Goal: Task Accomplishment & Management: Use online tool/utility

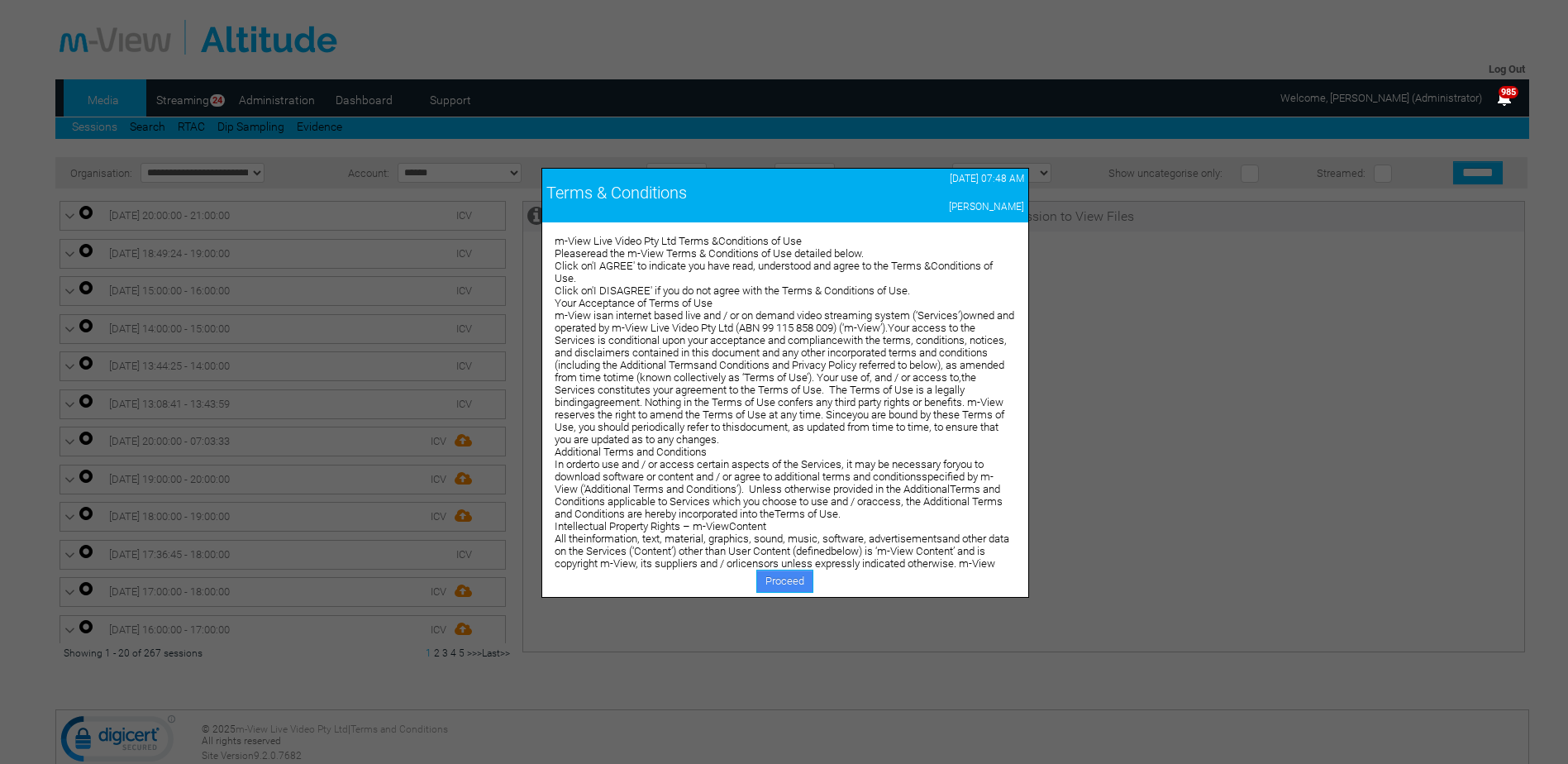
click at [763, 580] on link "Proceed" at bounding box center [784, 582] width 57 height 23
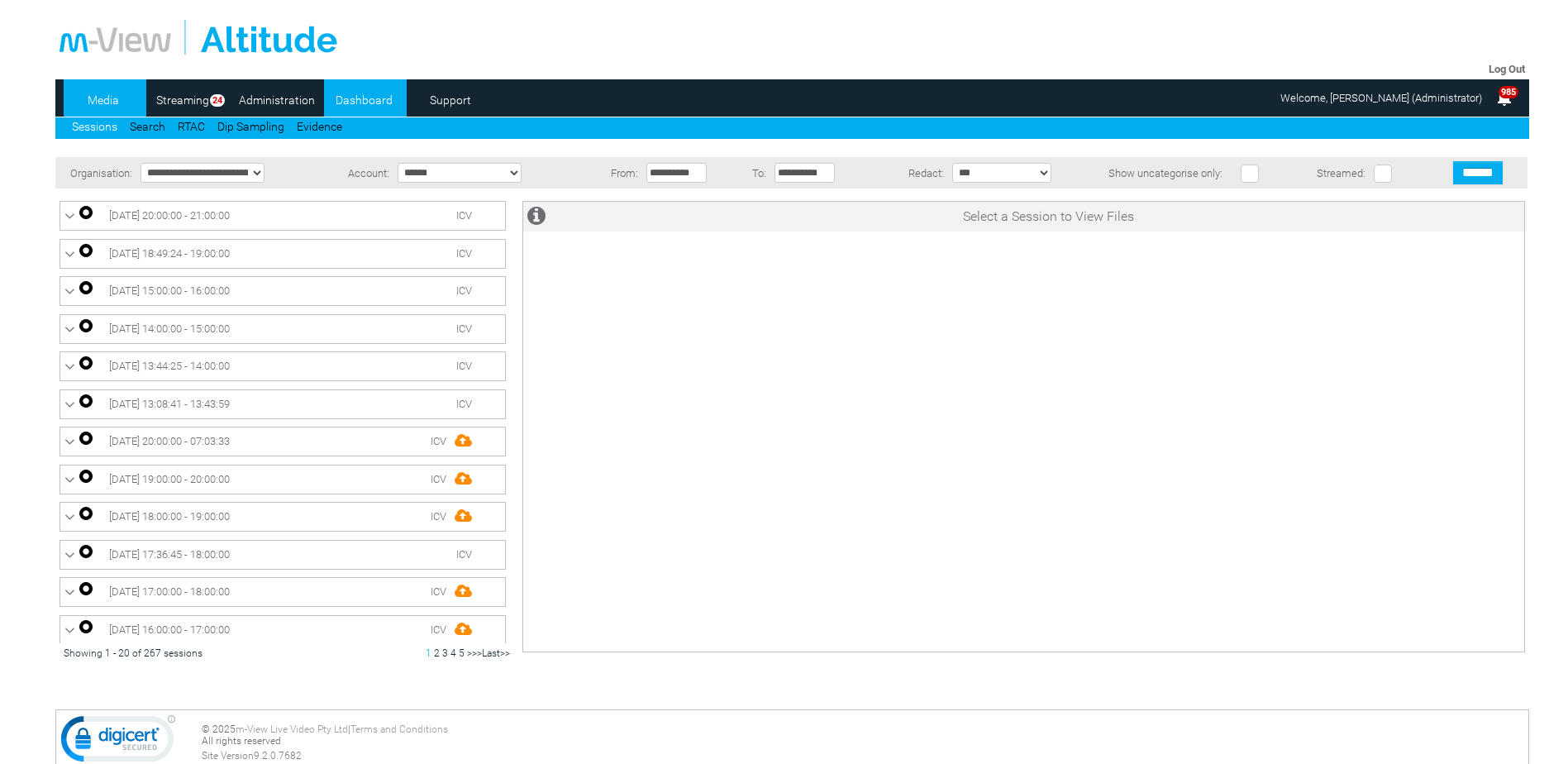
click at [358, 103] on link "Dashboard" at bounding box center [364, 100] width 80 height 24
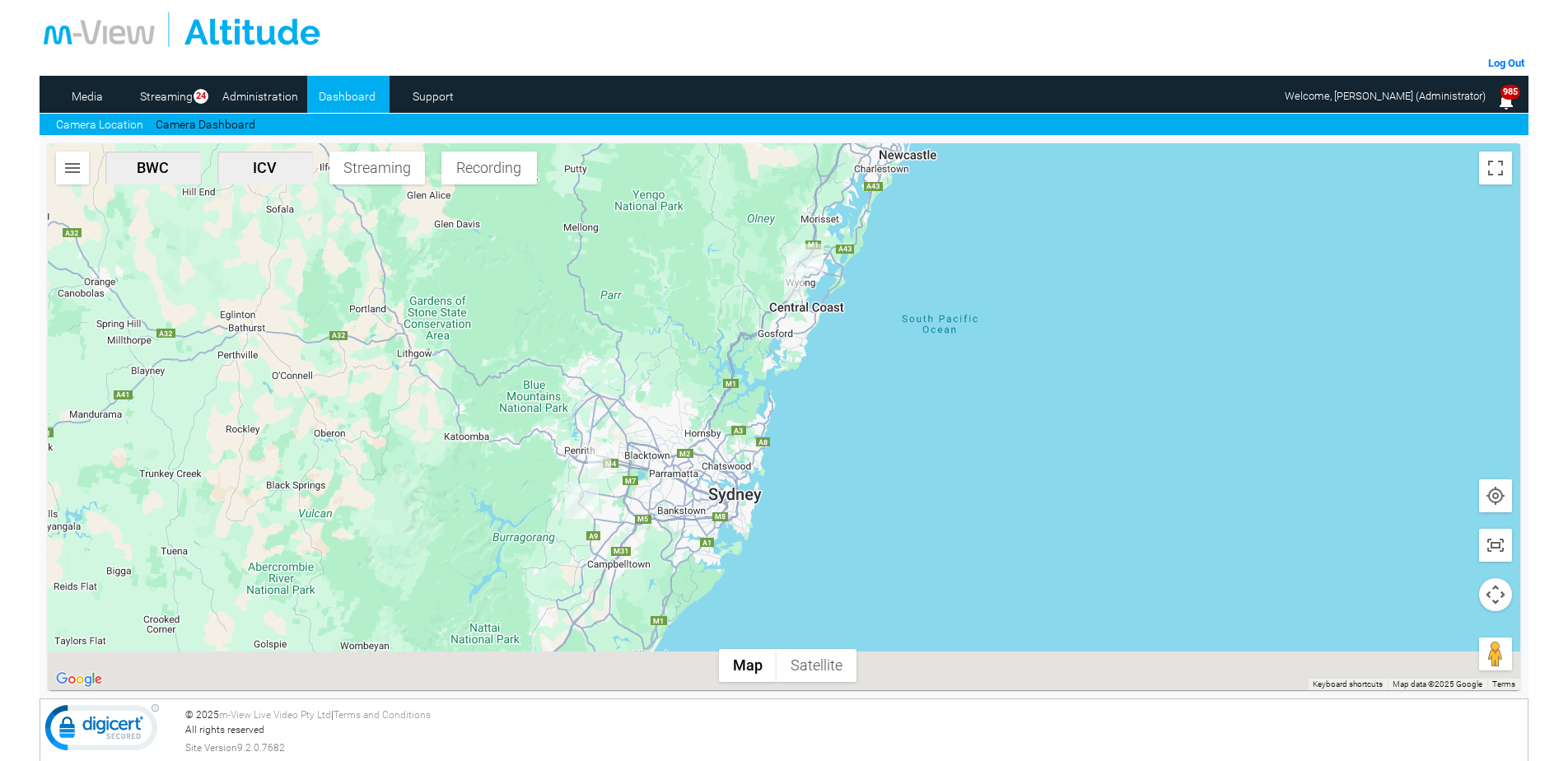
drag, startPoint x: 752, startPoint y: 563, endPoint x: 733, endPoint y: 368, distance: 195.9
click at [733, 368] on div at bounding box center [784, 416] width 1473 height 546
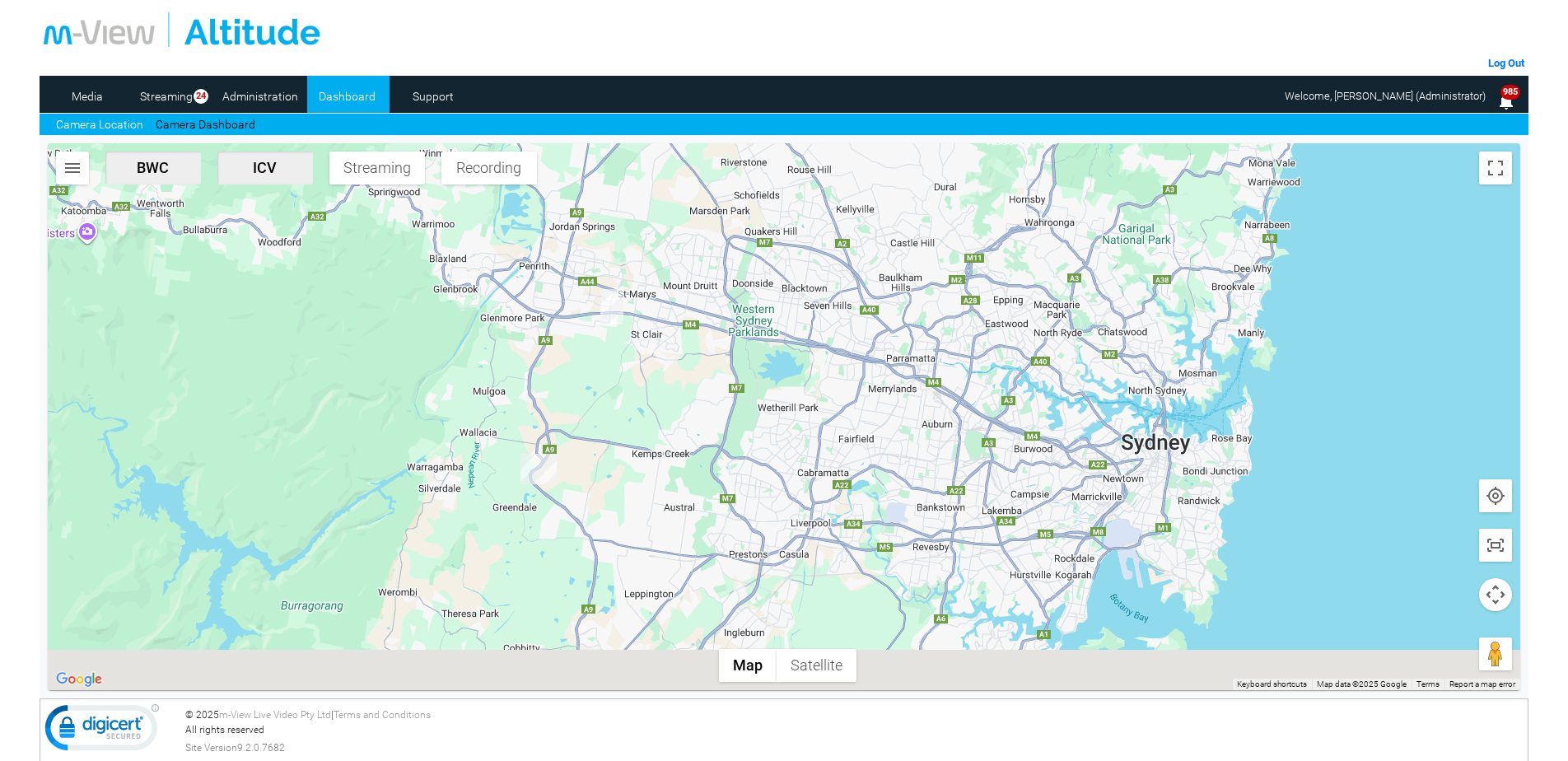
drag, startPoint x: 600, startPoint y: 538, endPoint x: 614, endPoint y: 453, distance: 86.1
click at [614, 453] on div at bounding box center [784, 416] width 1473 height 546
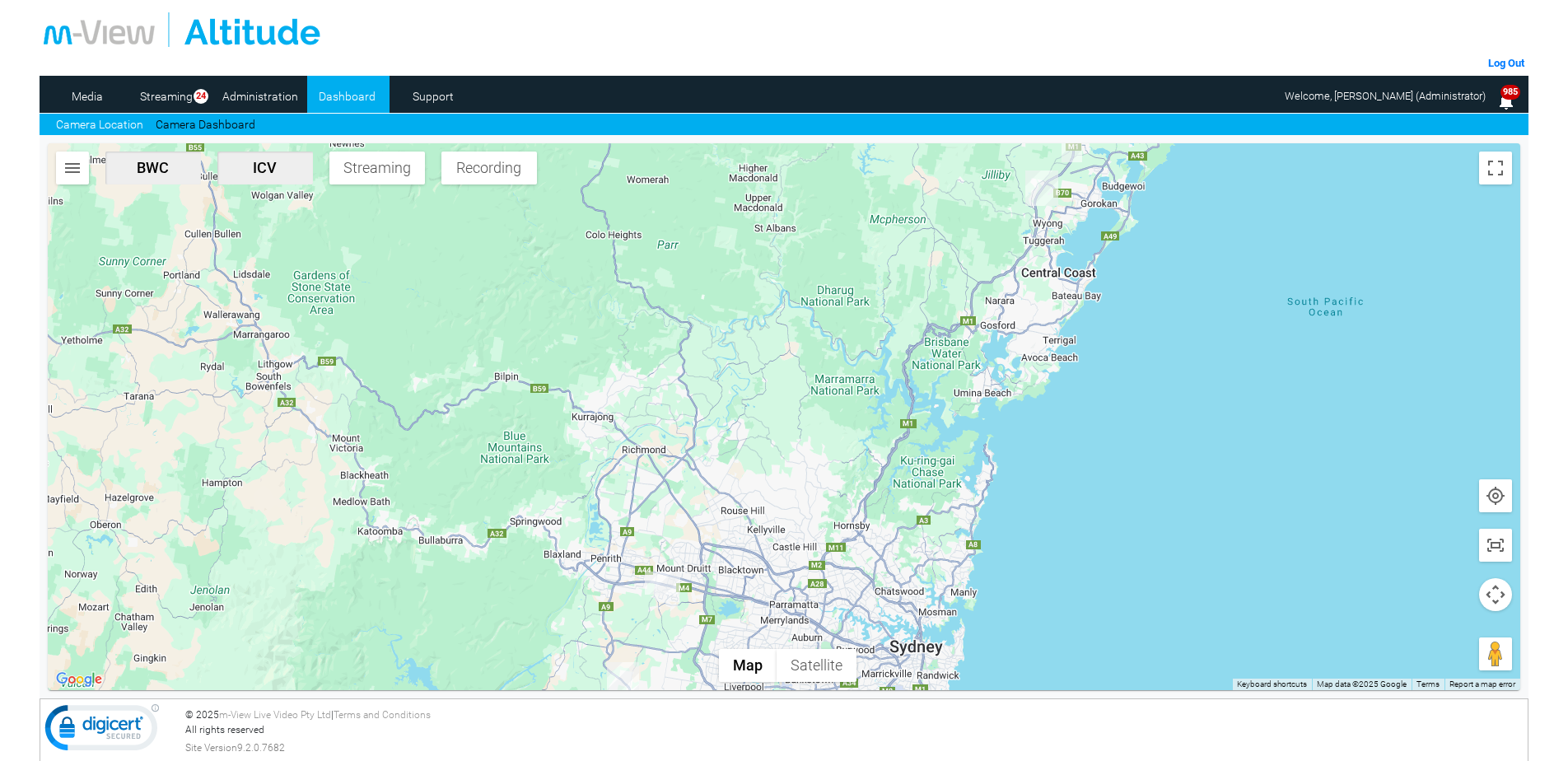
drag, startPoint x: 978, startPoint y: 256, endPoint x: 849, endPoint y: 558, distance: 328.4
click at [849, 558] on div at bounding box center [784, 416] width 1473 height 546
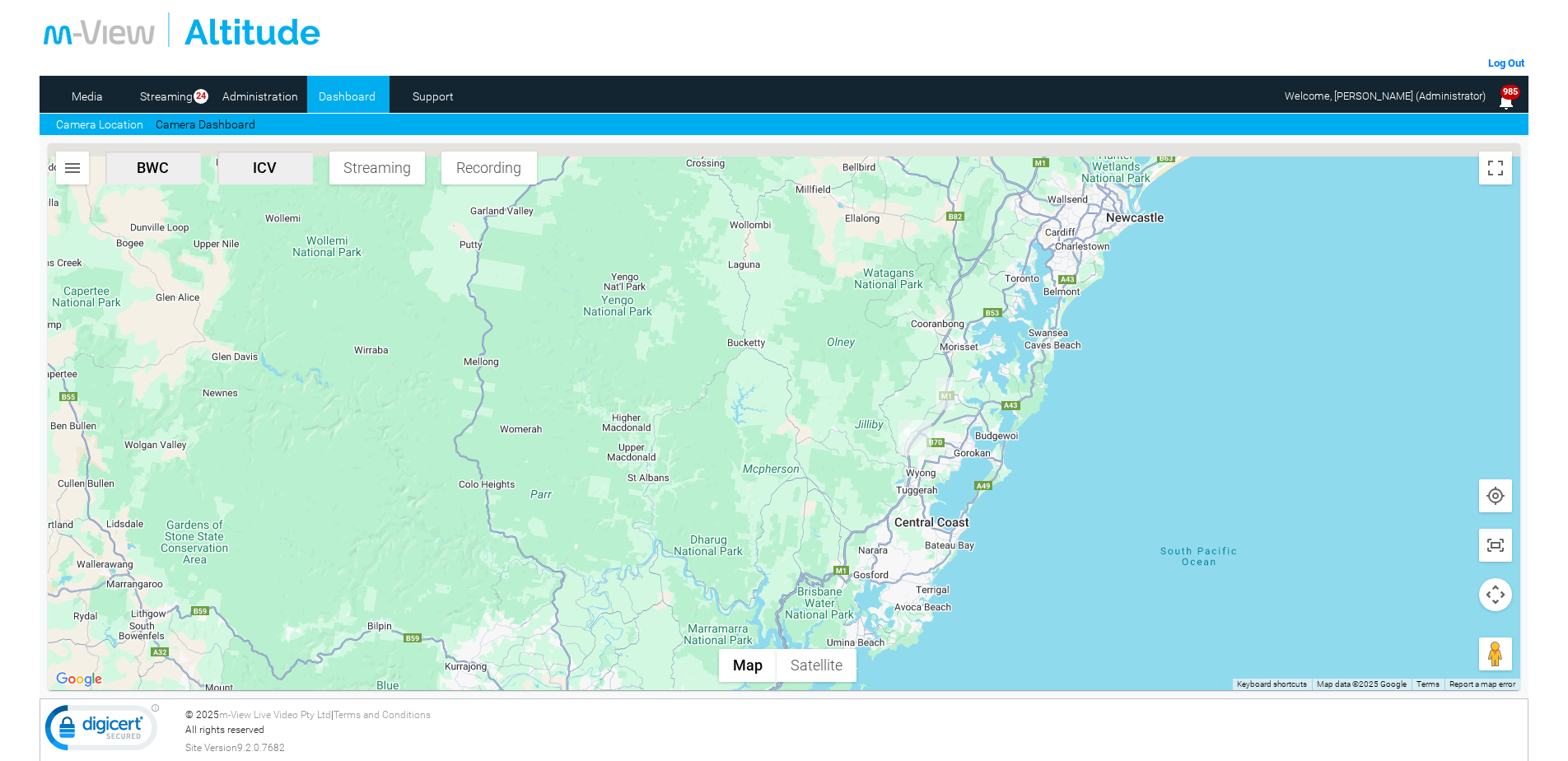
drag, startPoint x: 958, startPoint y: 342, endPoint x: 834, endPoint y: 588, distance: 275.5
click at [834, 588] on div at bounding box center [784, 416] width 1473 height 546
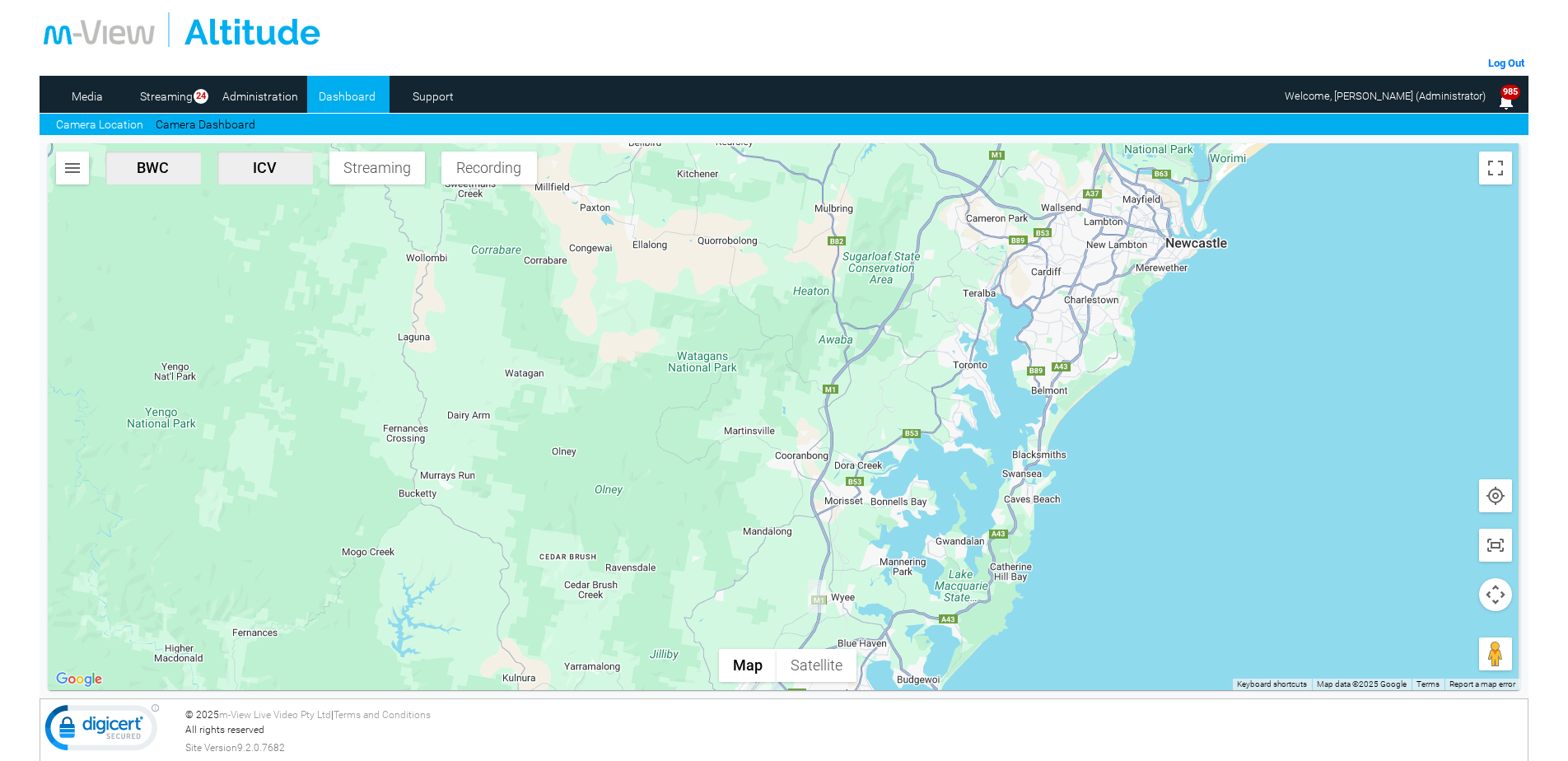
drag, startPoint x: 1000, startPoint y: 438, endPoint x: 884, endPoint y: 661, distance: 251.4
click at [884, 661] on div at bounding box center [784, 416] width 1473 height 546
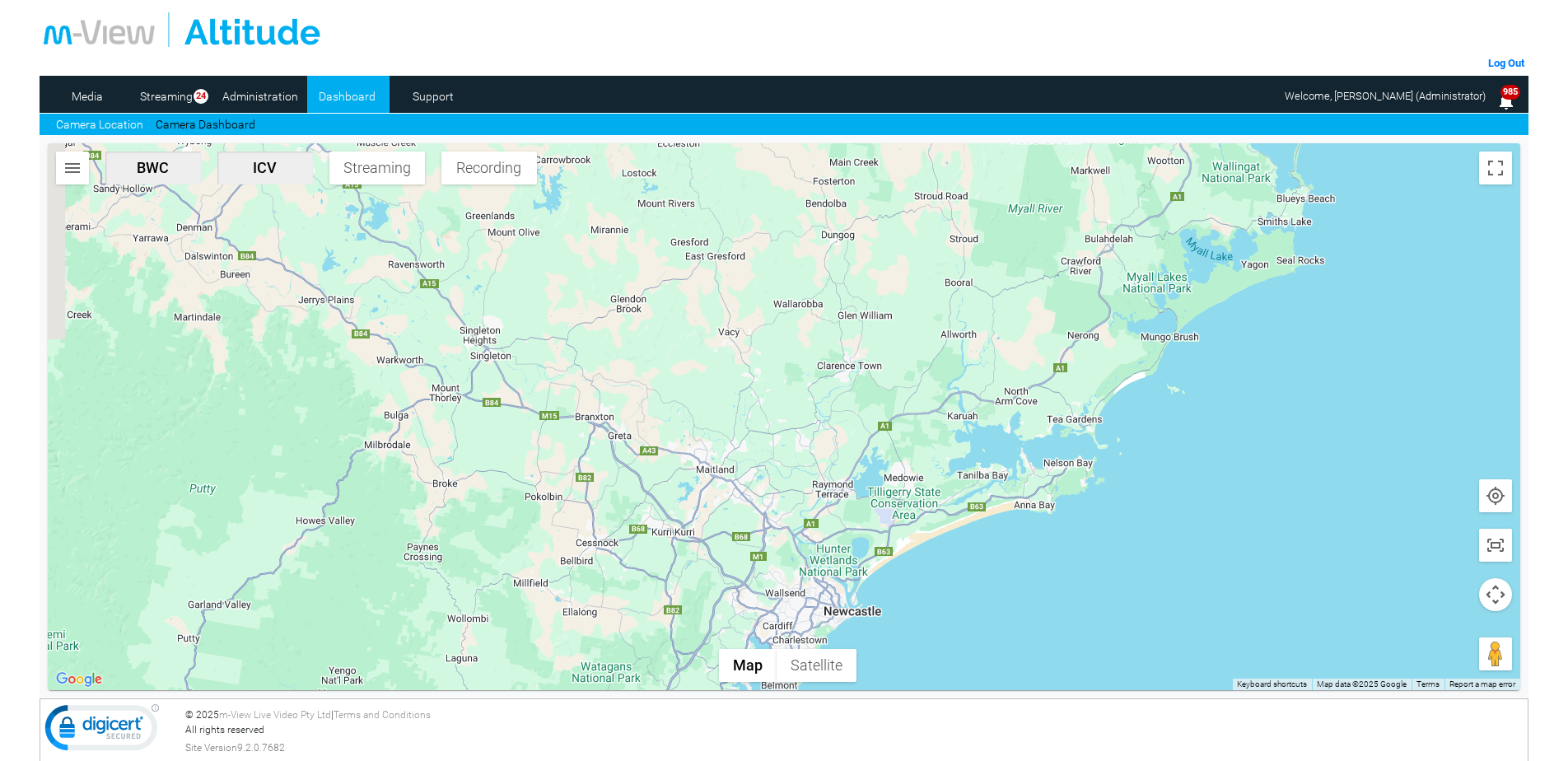
drag, startPoint x: 990, startPoint y: 352, endPoint x: 769, endPoint y: 621, distance: 348.1
click at [769, 621] on div at bounding box center [784, 416] width 1473 height 546
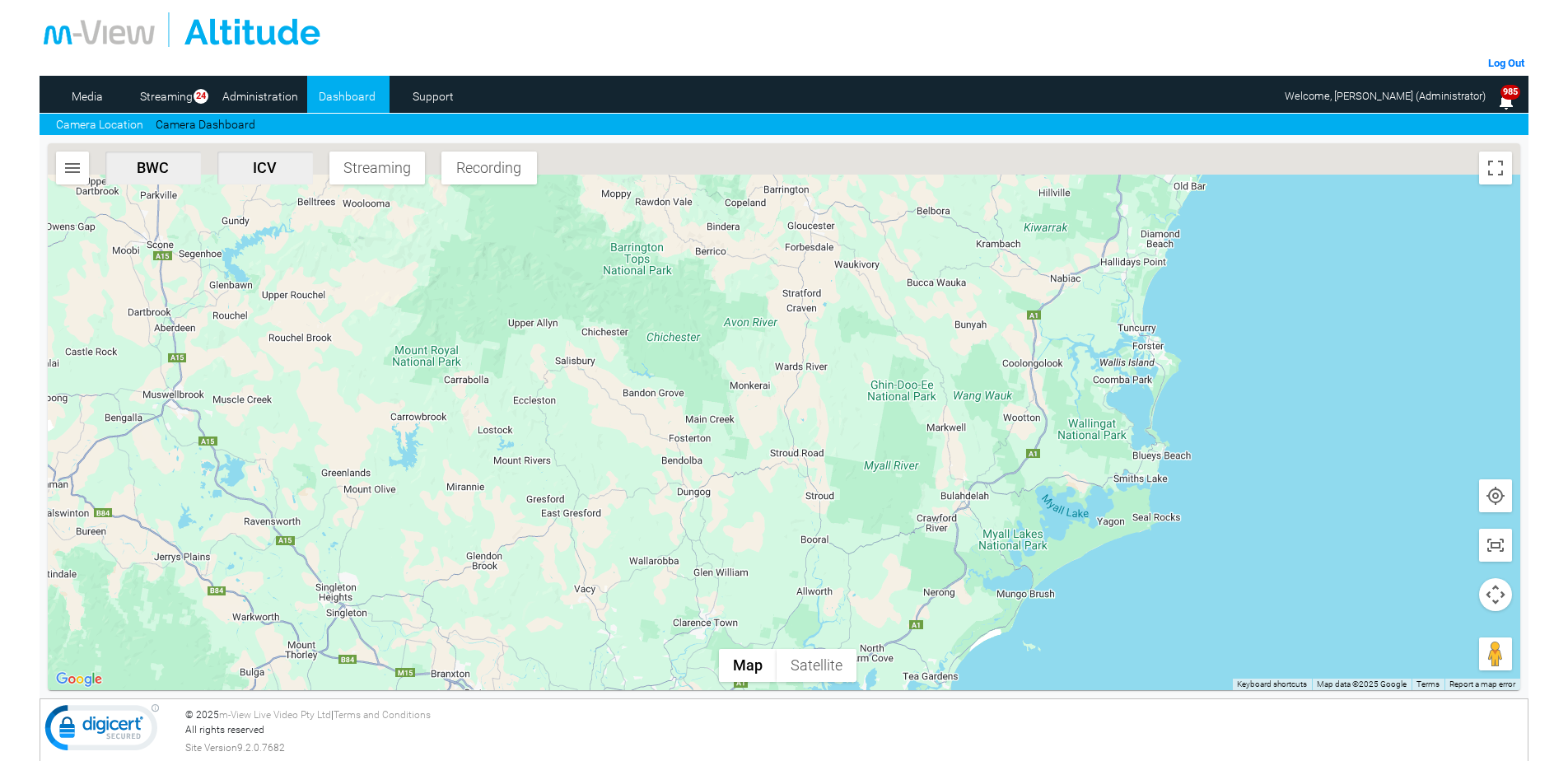
drag, startPoint x: 984, startPoint y: 374, endPoint x: 836, endPoint y: 637, distance: 301.8
click at [836, 637] on div at bounding box center [784, 416] width 1473 height 546
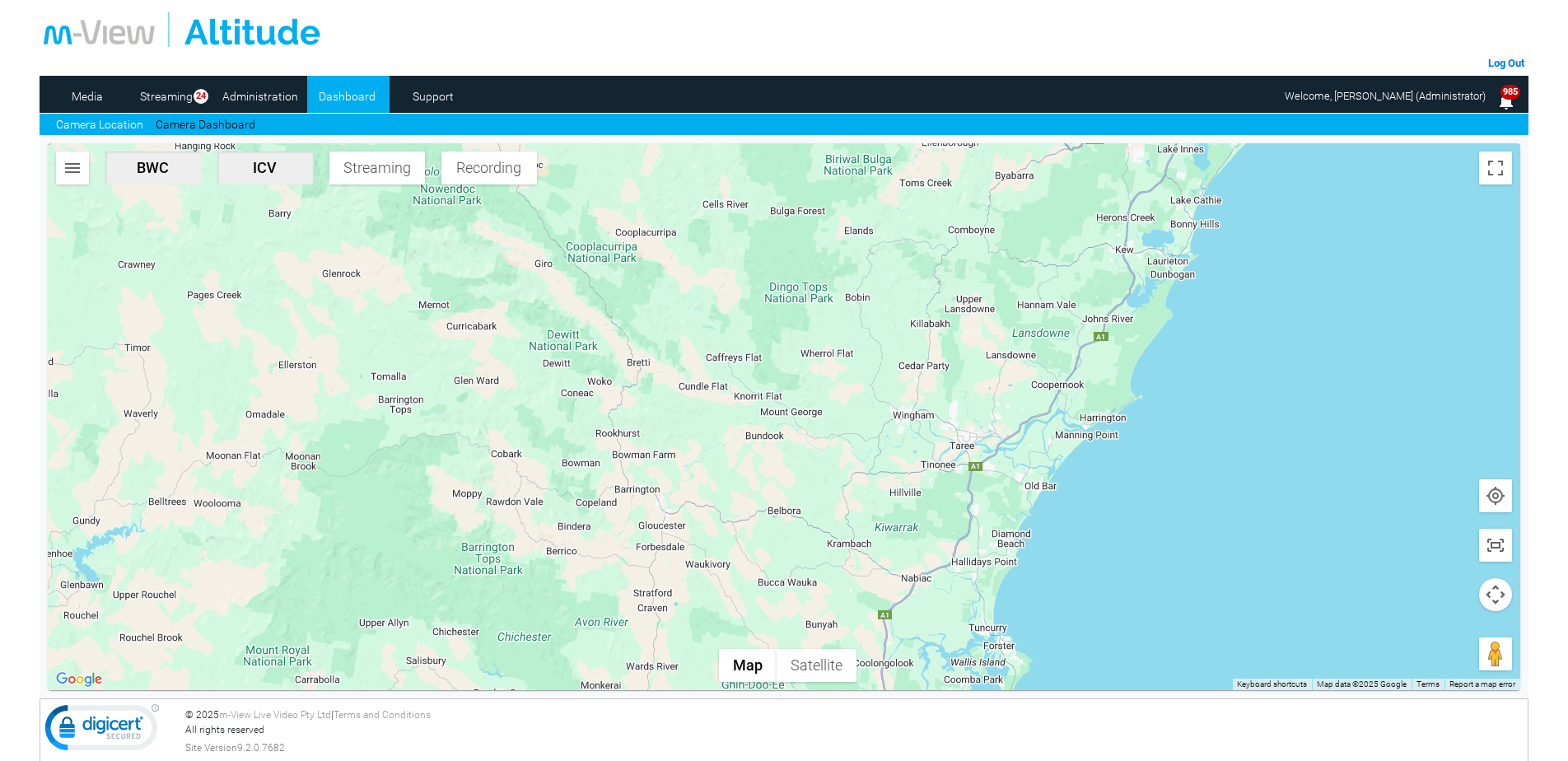
drag, startPoint x: 931, startPoint y: 441, endPoint x: 787, endPoint y: 739, distance: 331.0
click at [787, 563] on div "Log Out Media Streaming 24 Administration Dashboard Support Camera Location Cam…" at bounding box center [784, 281] width 1489 height 563
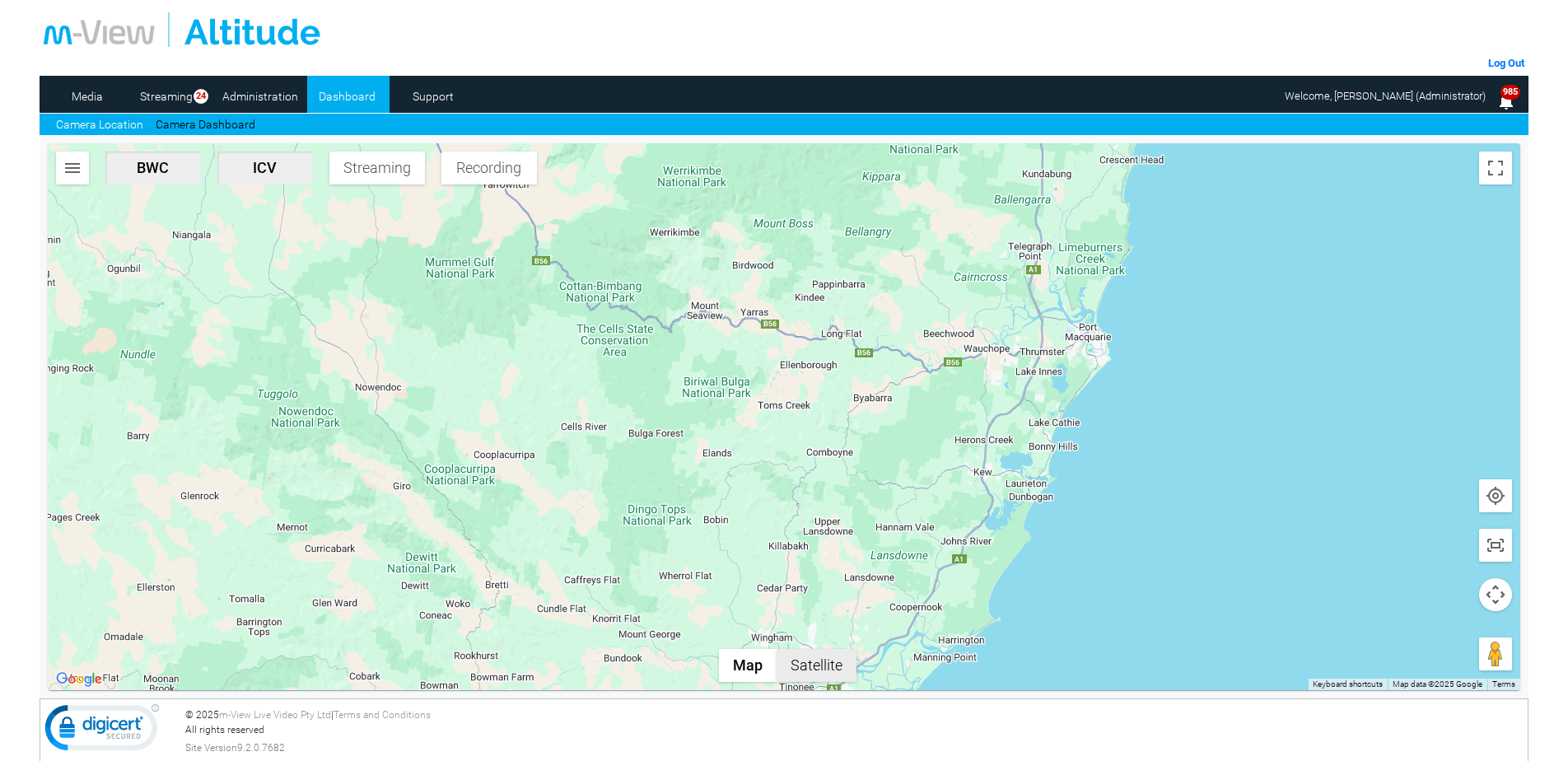
drag, startPoint x: 920, startPoint y: 438, endPoint x: 778, endPoint y: 663, distance: 266.1
click at [778, 663] on div "BWC ICV Streaming Recording Map Terrain Satellite Keyboard shortcuts Map Data M…" at bounding box center [784, 416] width 1473 height 546
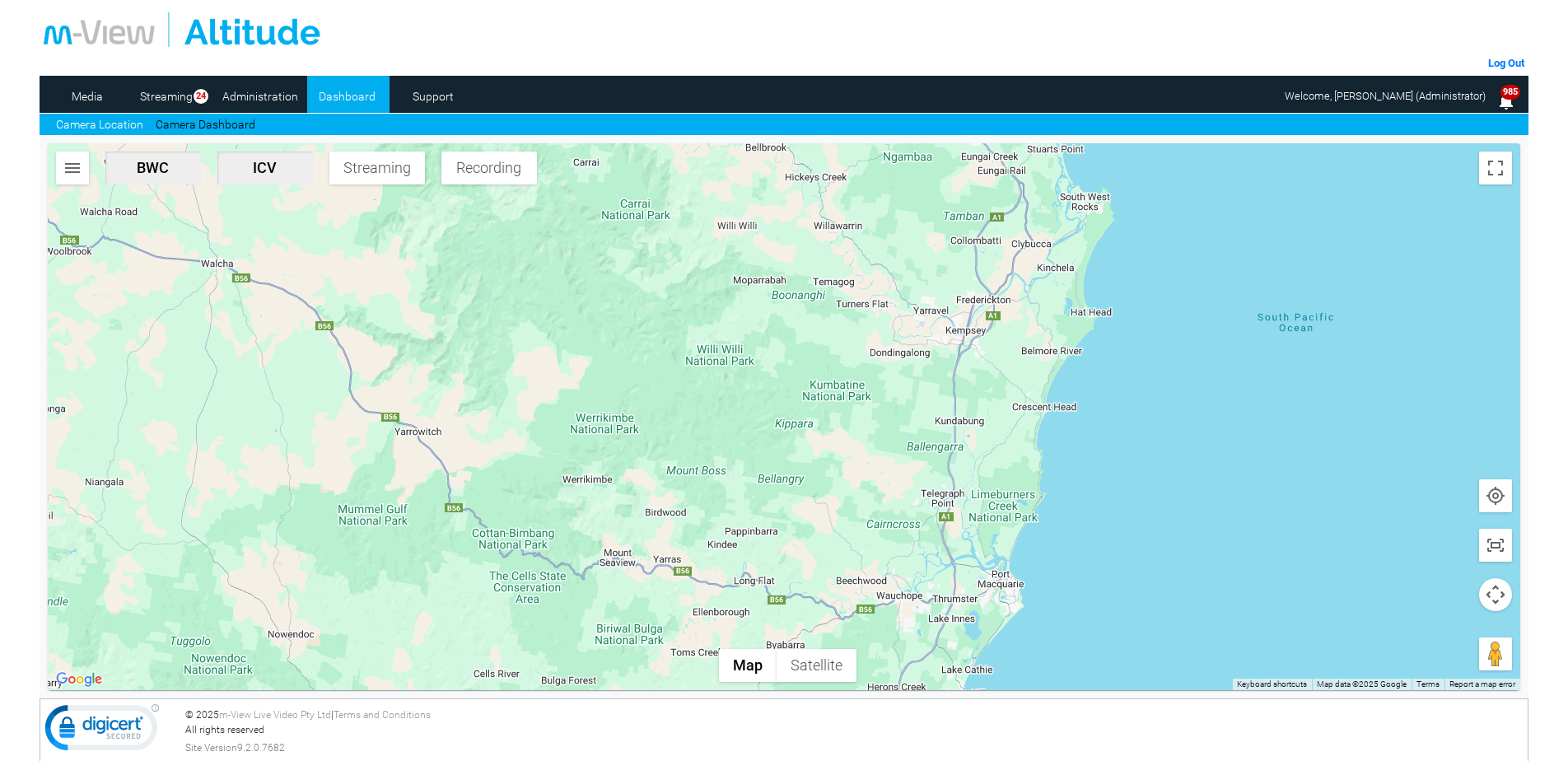
drag, startPoint x: 908, startPoint y: 394, endPoint x: 821, endPoint y: 643, distance: 263.8
click at [821, 643] on div at bounding box center [784, 416] width 1473 height 546
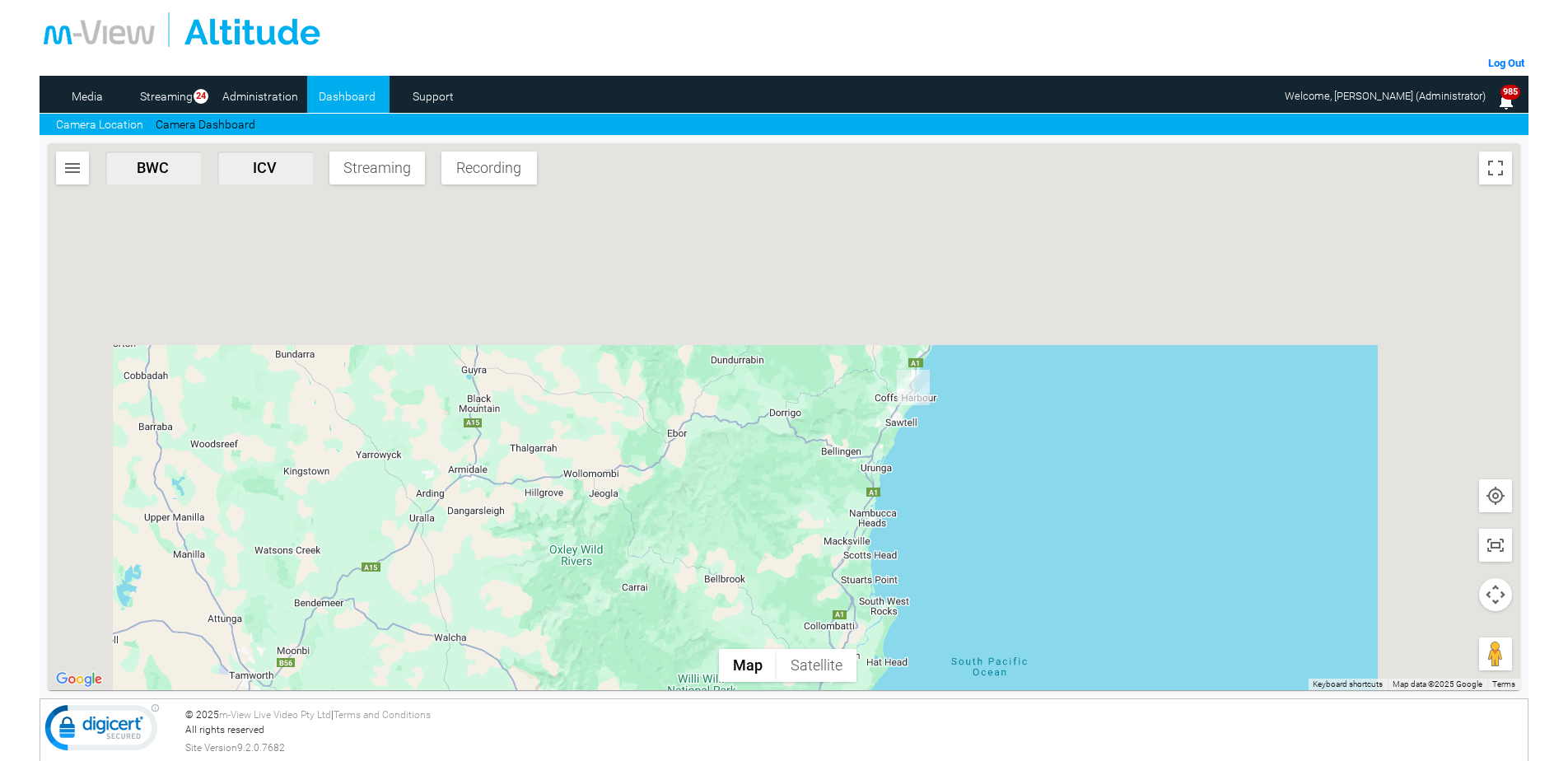
drag, startPoint x: 863, startPoint y: 398, endPoint x: 789, endPoint y: 598, distance: 213.3
click at [790, 606] on div at bounding box center [784, 416] width 1473 height 546
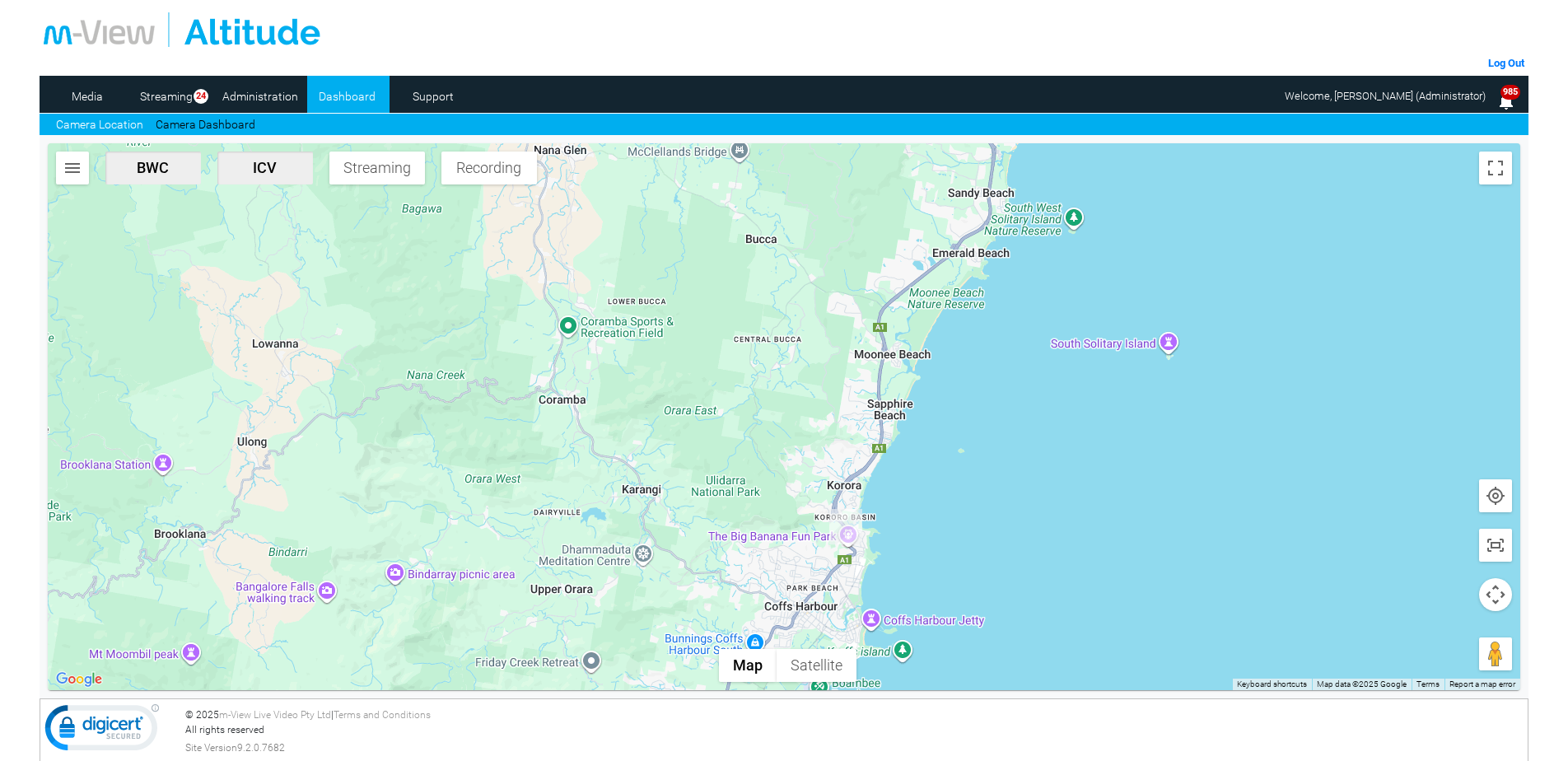
drag, startPoint x: 967, startPoint y: 373, endPoint x: 804, endPoint y: 585, distance: 267.4
click at [804, 585] on div at bounding box center [784, 416] width 1473 height 546
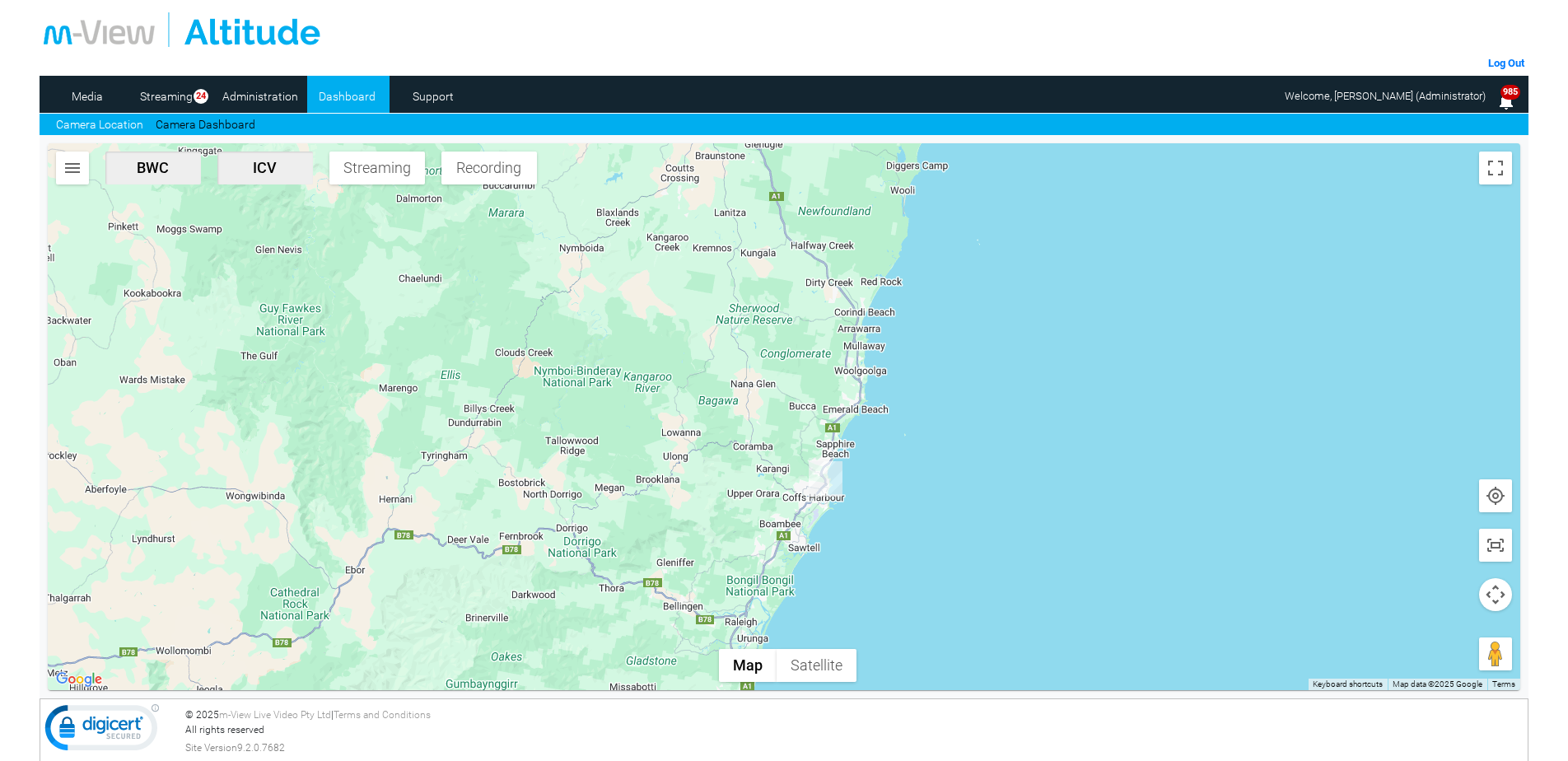
drag, startPoint x: 799, startPoint y: 305, endPoint x: 820, endPoint y: 246, distance: 62.6
click at [820, 246] on div at bounding box center [784, 416] width 1473 height 546
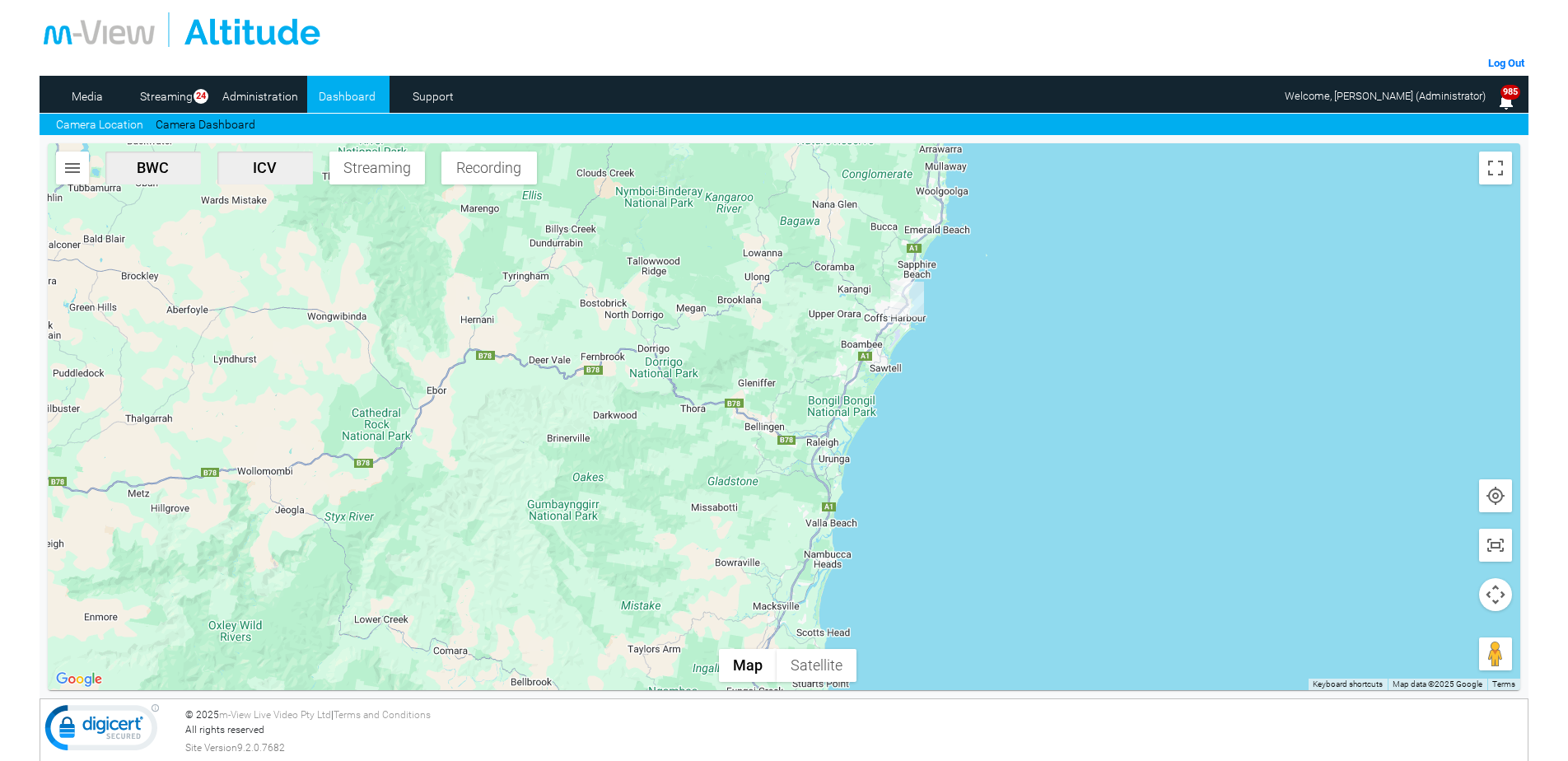
drag, startPoint x: 741, startPoint y: 442, endPoint x: 820, endPoint y: 264, distance: 194.7
click at [820, 264] on div at bounding box center [784, 416] width 1473 height 546
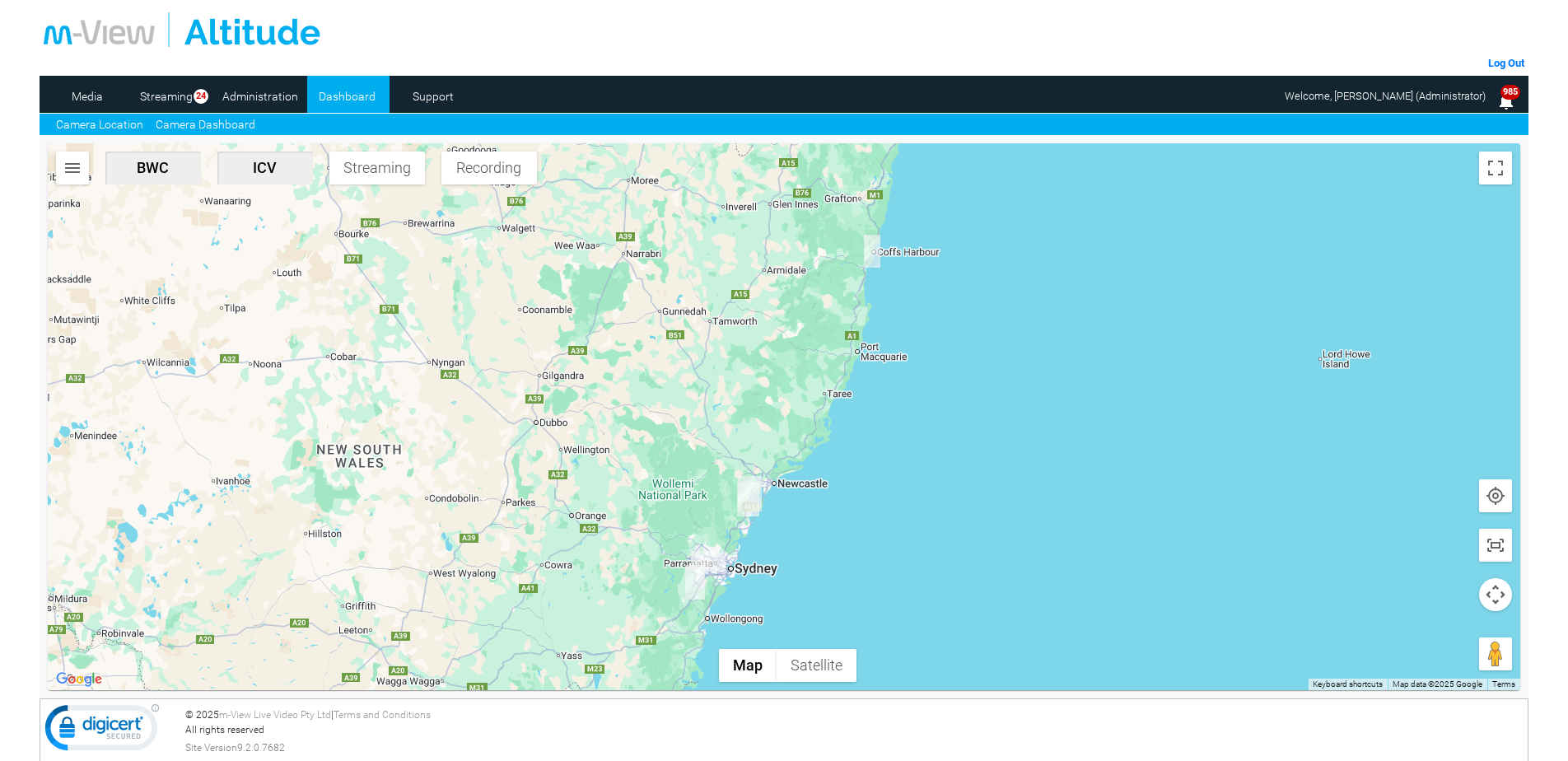
click at [202, 121] on link "Camera Dashboard" at bounding box center [205, 124] width 99 height 17
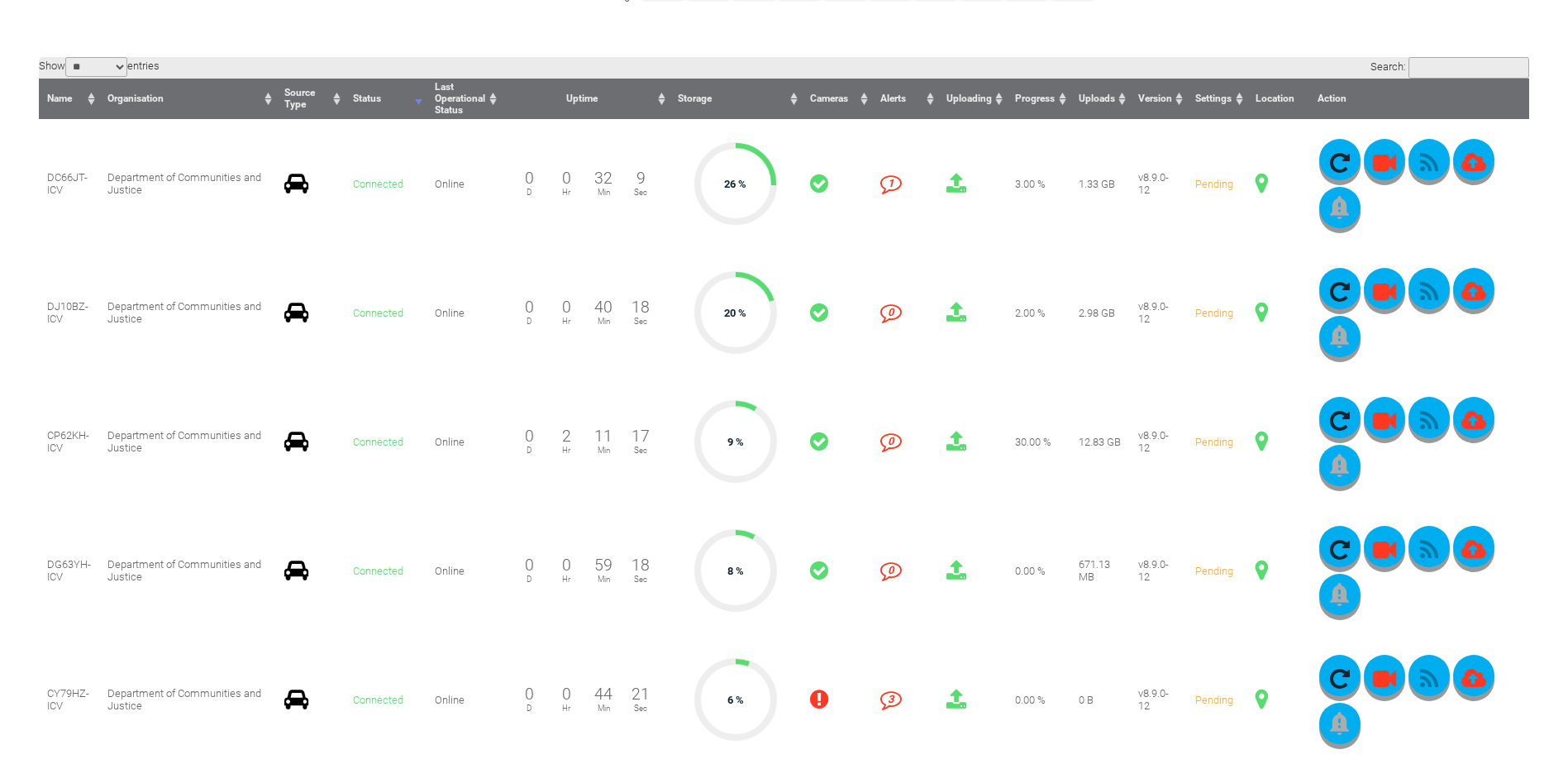
scroll to position [496, 0]
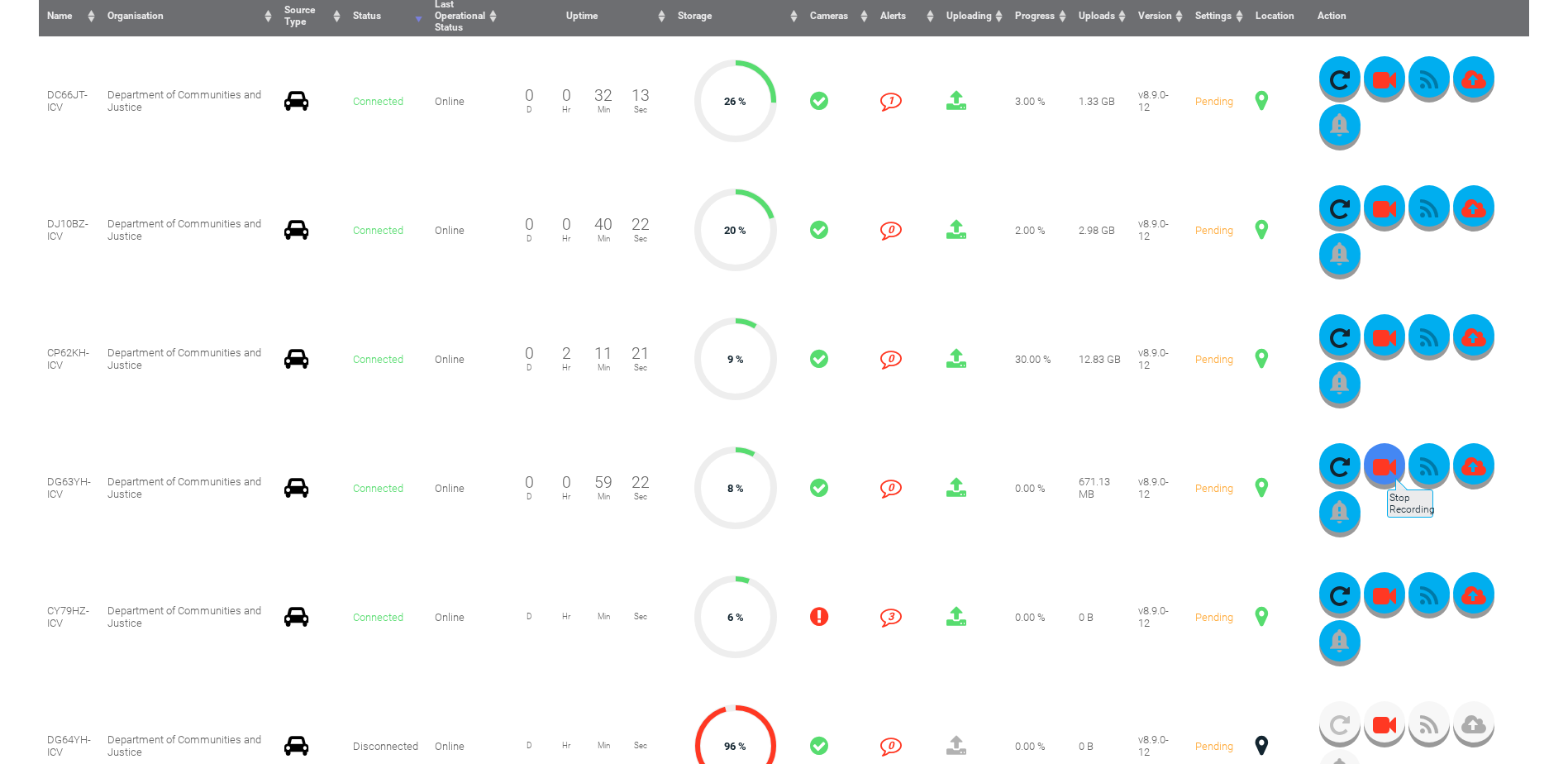
click at [1385, 469] on icon "button" at bounding box center [1384, 467] width 41 height 23
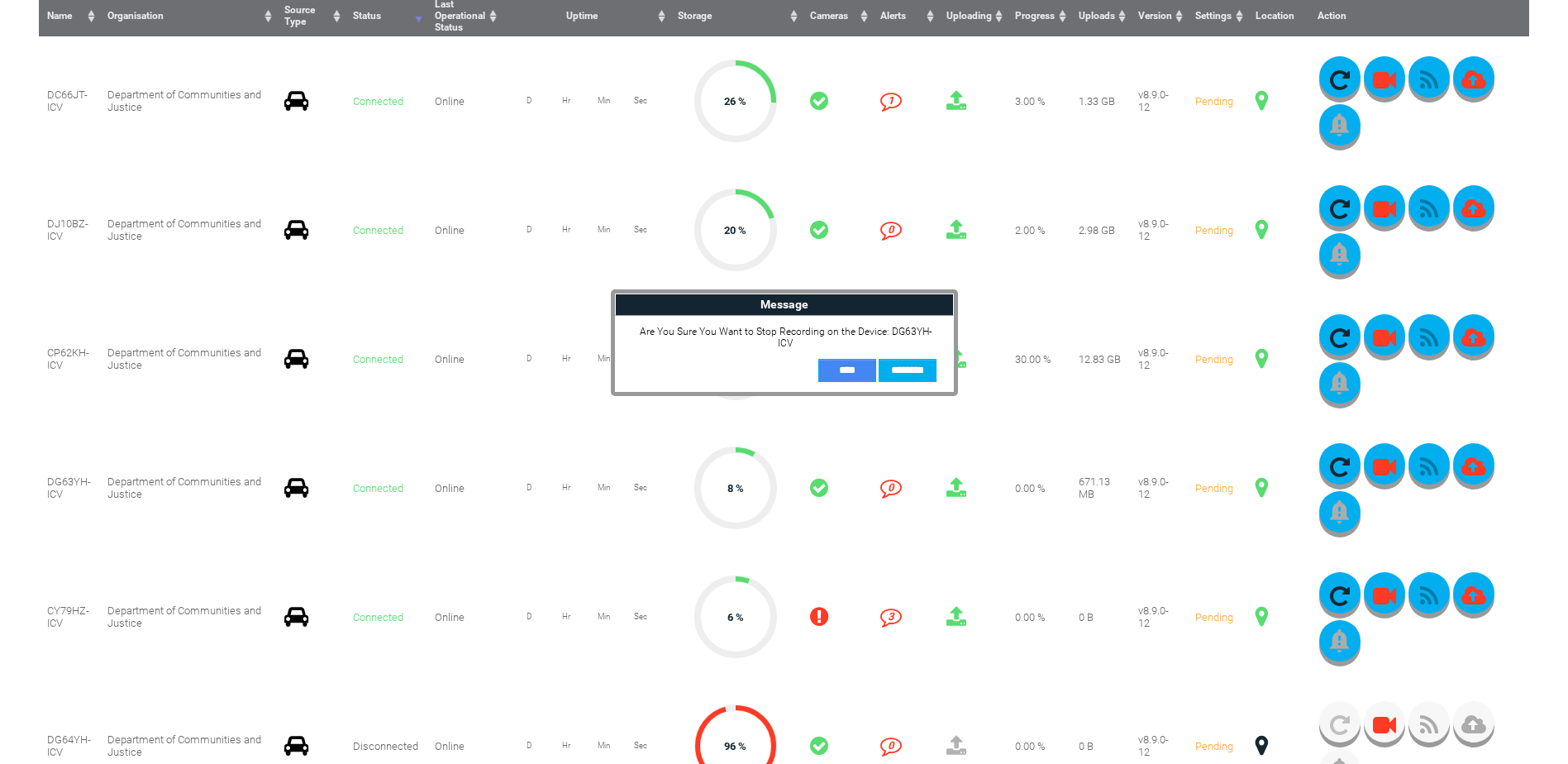
click at [839, 359] on input "**" at bounding box center [846, 371] width 58 height 23
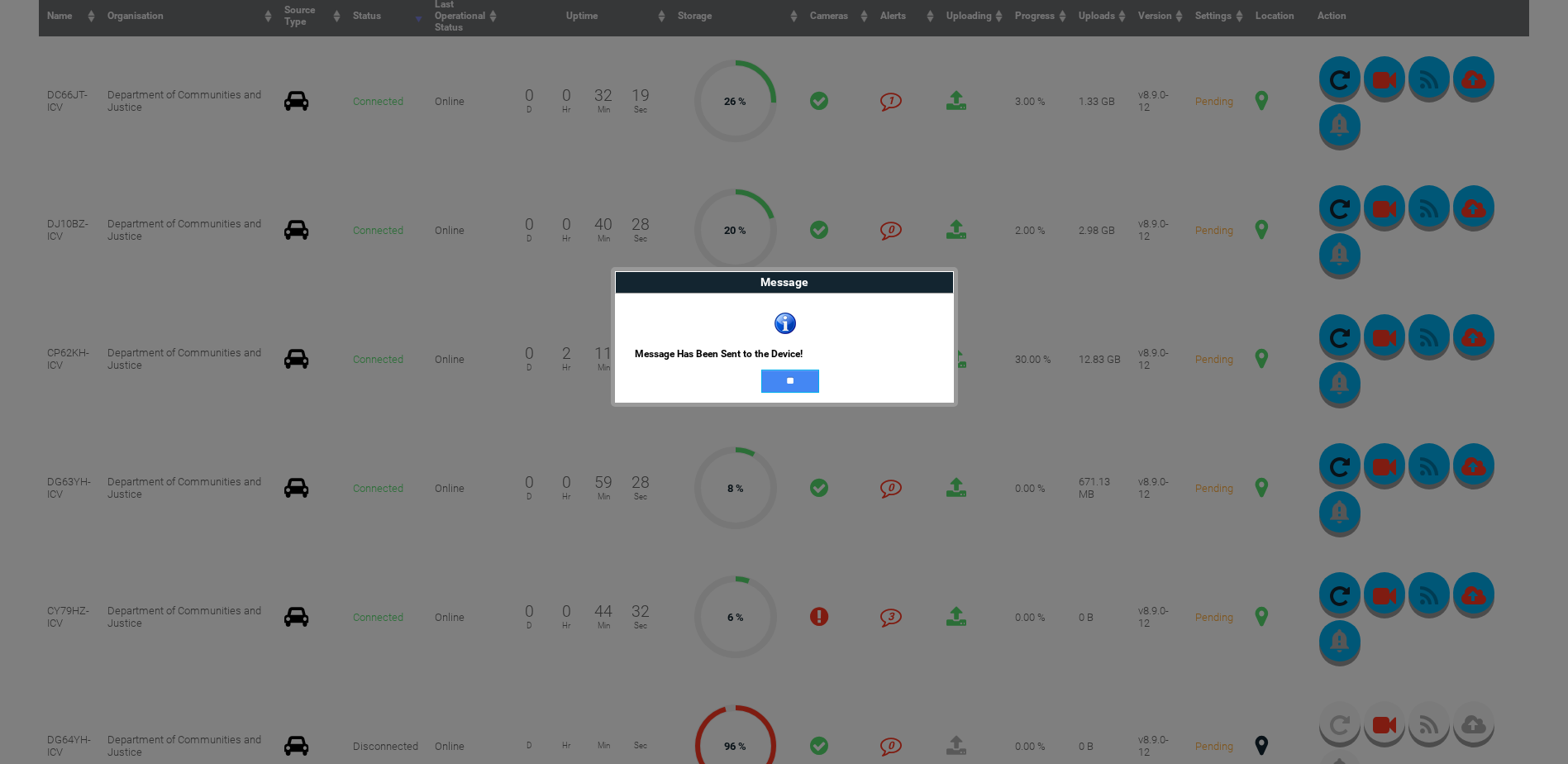
click at [777, 379] on input "**" at bounding box center [789, 382] width 58 height 23
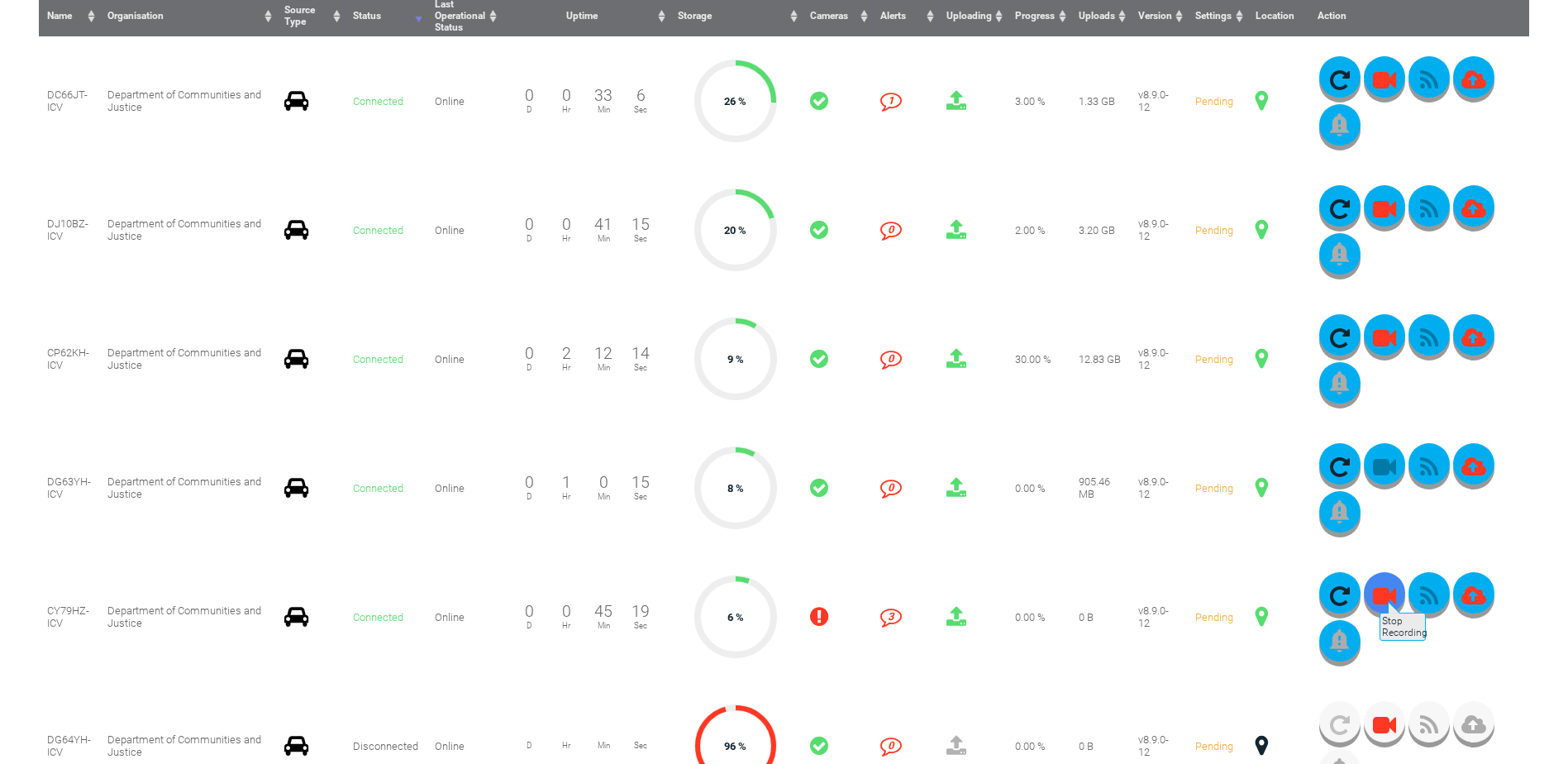
click at [1378, 592] on icon "button" at bounding box center [1384, 596] width 41 height 23
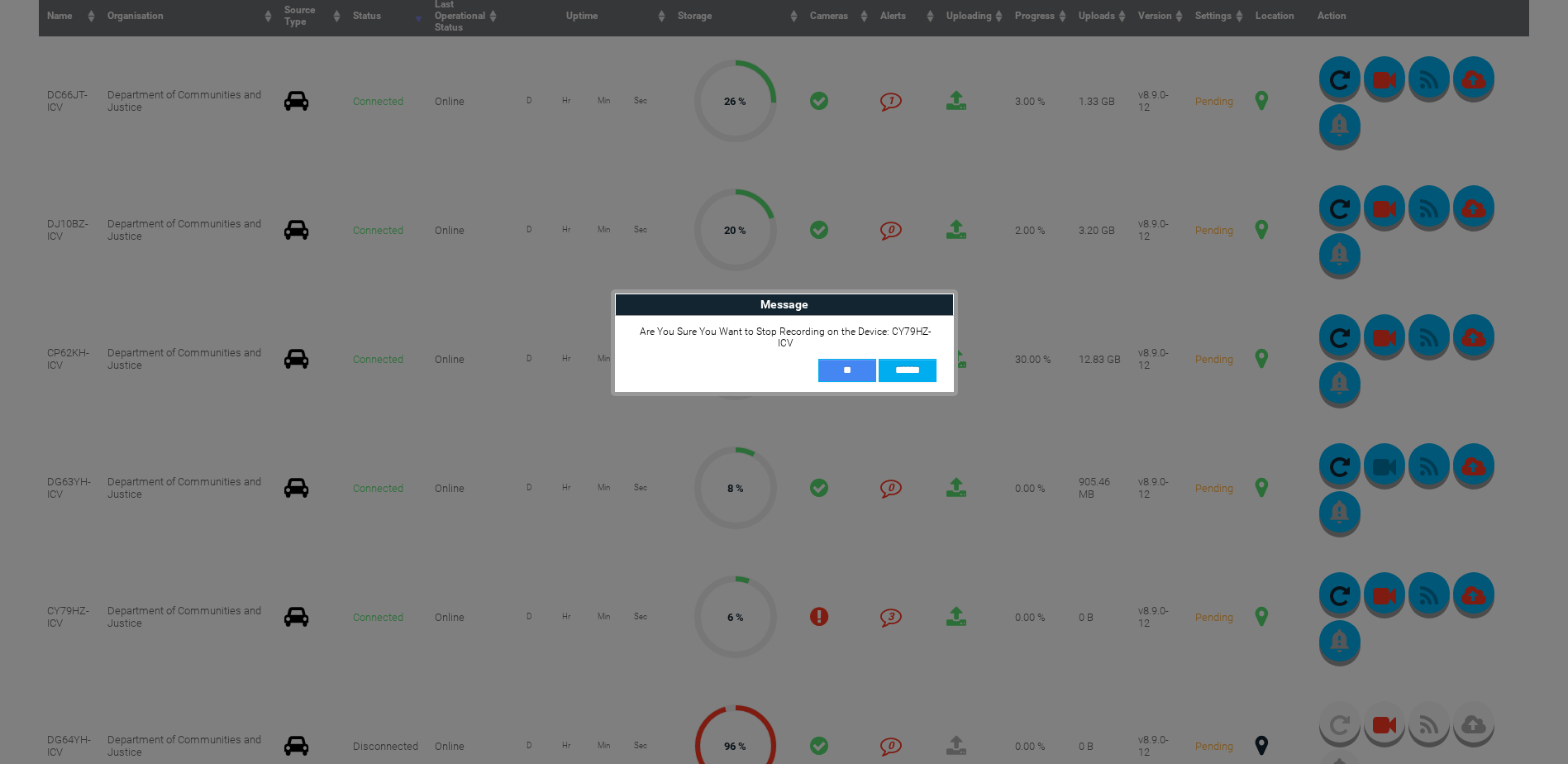
click at [837, 359] on input "**" at bounding box center [846, 371] width 58 height 23
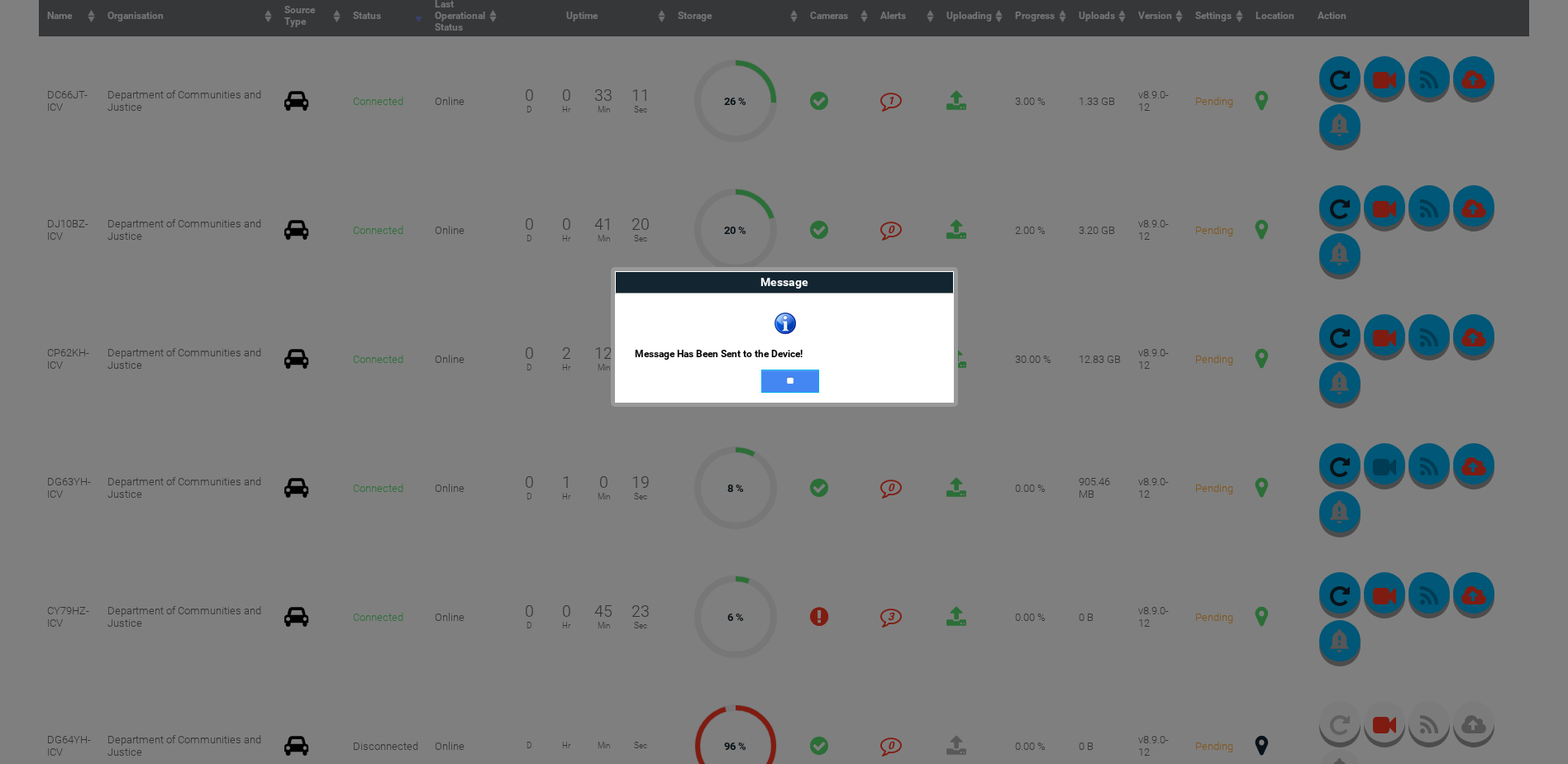
click at [786, 379] on input "**" at bounding box center [789, 382] width 58 height 23
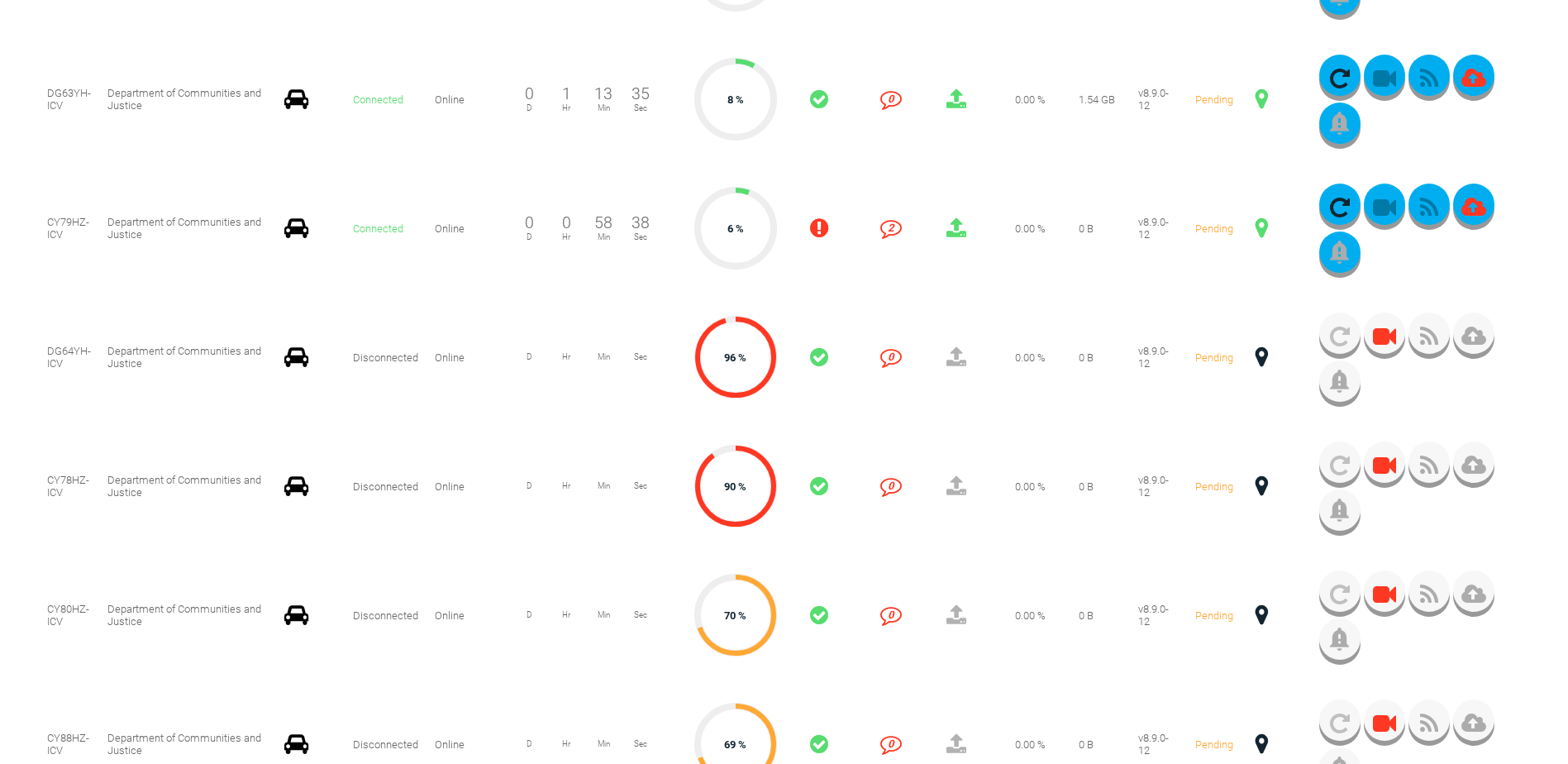
scroll to position [909, 0]
